Goal: Task Accomplishment & Management: Use online tool/utility

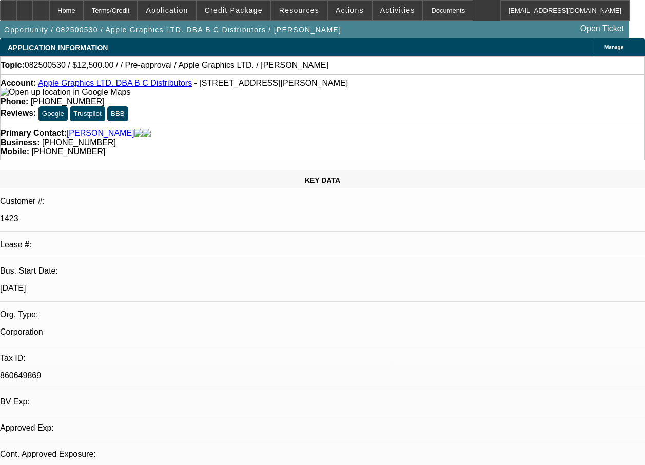
select select "0"
select select "2"
select select "0.1"
select select "1"
select select "2"
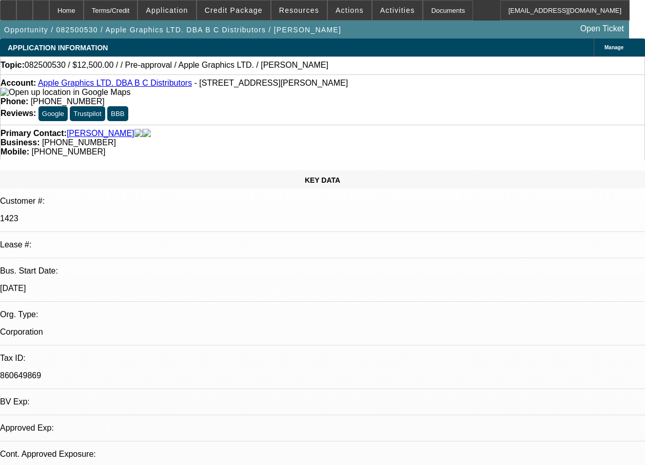
select select "4"
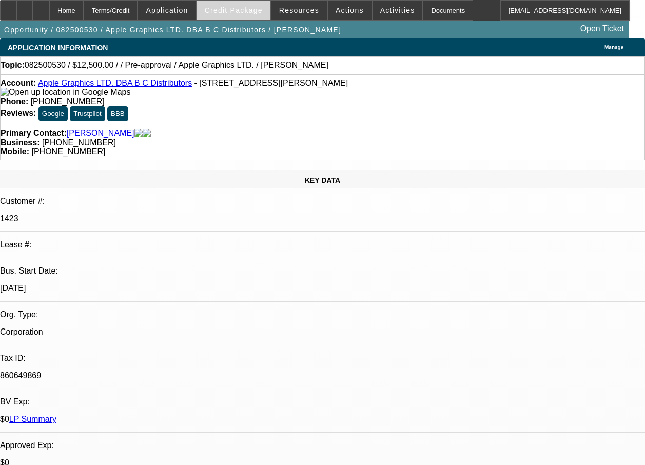
click at [235, 11] on span "Credit Package" at bounding box center [234, 10] width 58 height 8
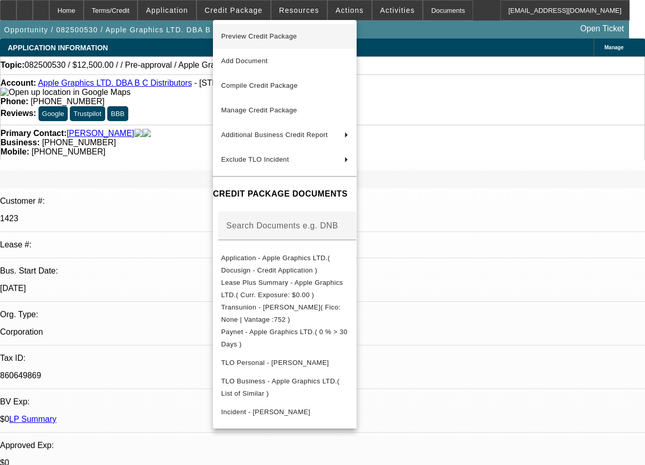
click at [269, 38] on span "Preview Credit Package" at bounding box center [259, 36] width 76 height 8
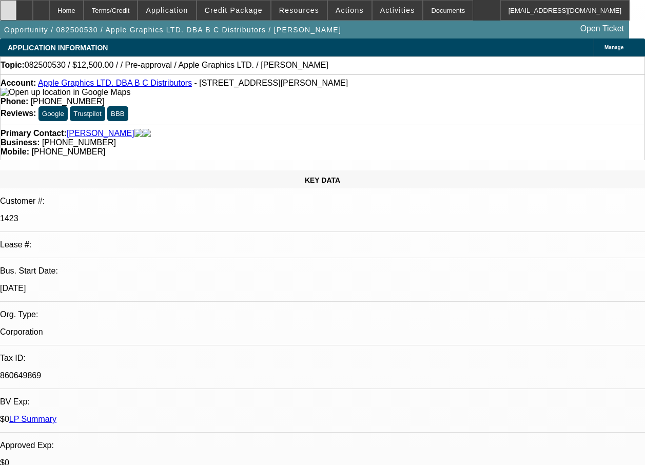
click at [16, 10] on div at bounding box center [8, 10] width 16 height 21
click at [230, 14] on span at bounding box center [233, 10] width 73 height 25
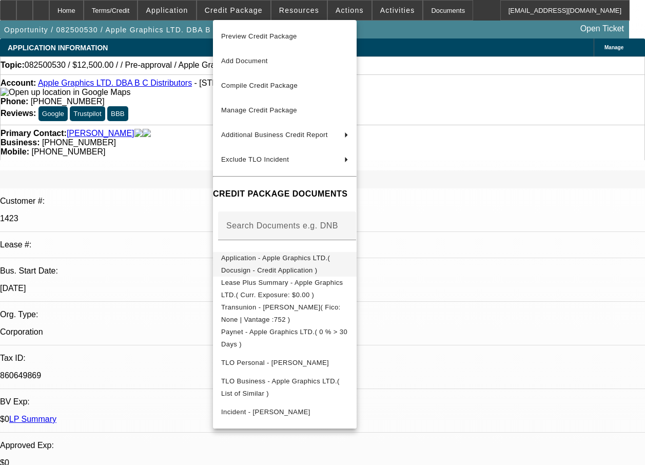
click at [257, 257] on span "Application - Apple Graphics LTD.( Docusign - Credit Application )" at bounding box center [275, 264] width 109 height 20
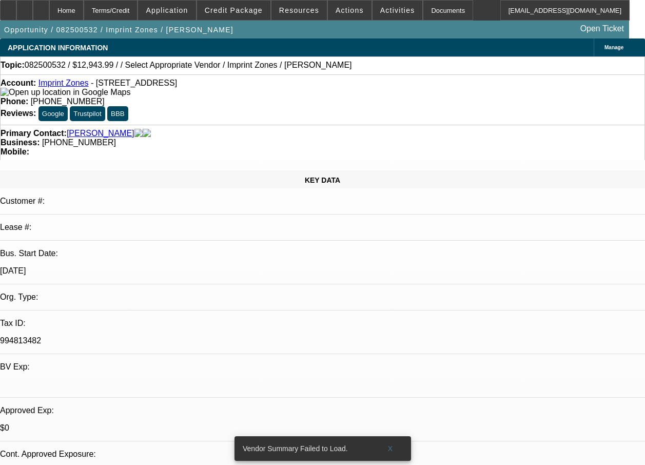
select select "0"
select select "2"
select select "0.1"
select select "1"
select select "2"
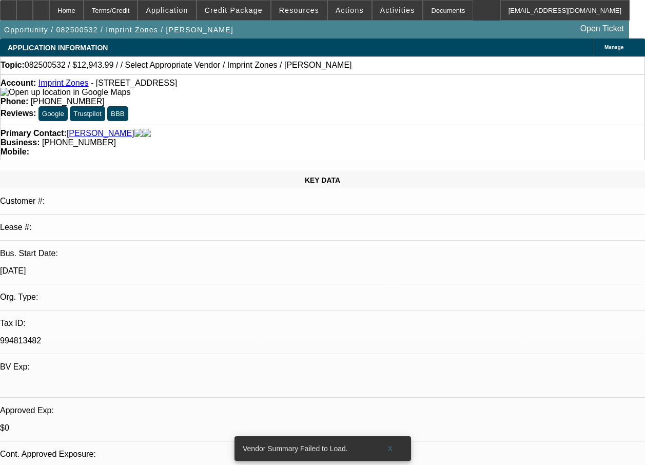
select select "4"
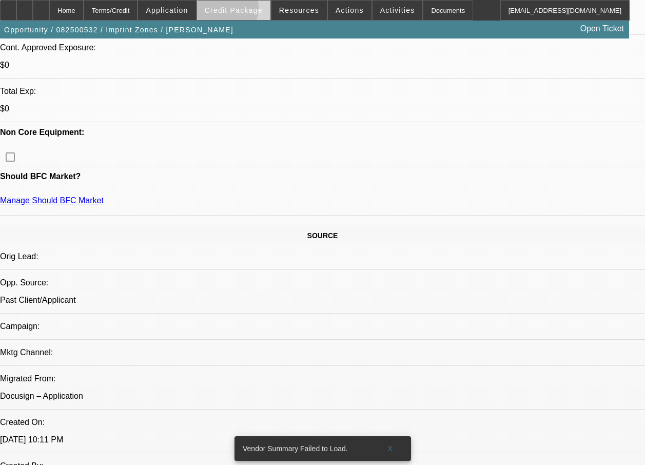
click at [236, 11] on span "Credit Package" at bounding box center [234, 10] width 58 height 8
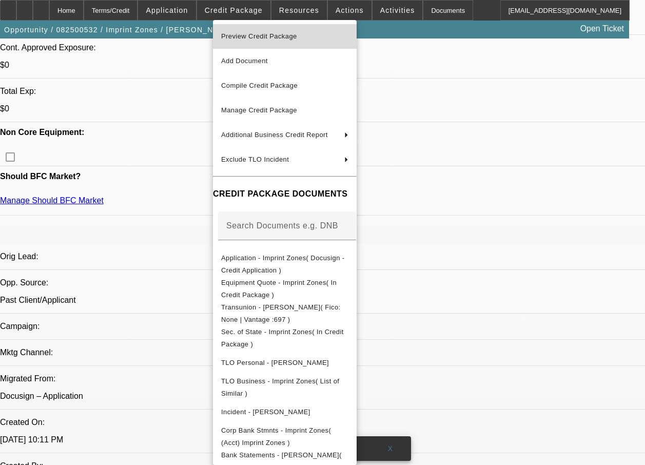
click at [255, 32] on span "Preview Credit Package" at bounding box center [259, 36] width 76 height 8
